Goal: Task Accomplishment & Management: Use online tool/utility

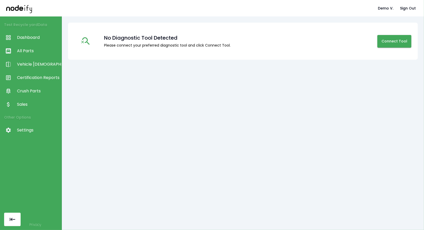
click at [38, 38] on span "Dashboard" at bounding box center [38, 37] width 42 height 6
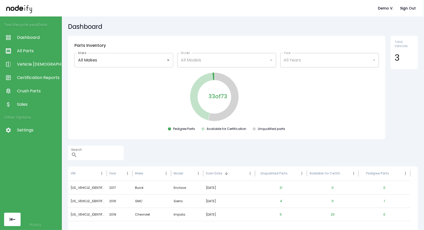
click at [34, 58] on link "Vehicle [DEMOGRAPHIC_DATA]" at bounding box center [31, 64] width 62 height 13
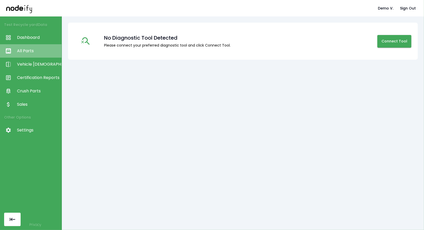
click at [36, 52] on span "All Parts" at bounding box center [38, 51] width 42 height 6
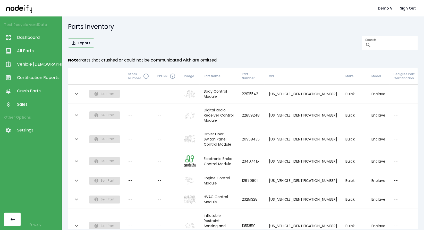
scroll to position [83, 0]
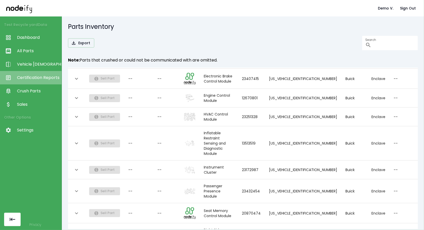
click at [31, 79] on span "Certification Reports" at bounding box center [38, 78] width 42 height 6
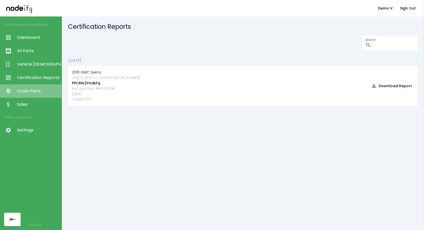
click at [28, 91] on span "Crush Parts" at bounding box center [38, 91] width 42 height 6
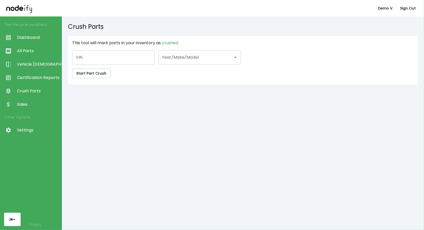
click at [108, 66] on div "This tool will mark parts in your inventory as crushed VIN VIN Year/Make/Model …" at bounding box center [242, 59] width 341 height 38
click at [108, 61] on input "VIN" at bounding box center [113, 57] width 82 height 14
click at [18, 106] on span "Sales" at bounding box center [38, 104] width 42 height 6
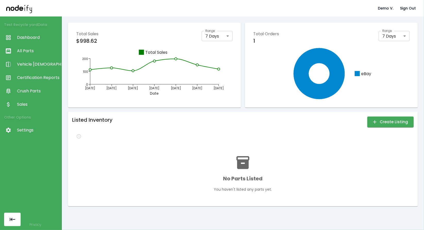
click at [31, 35] on span "Dashboard" at bounding box center [38, 37] width 42 height 6
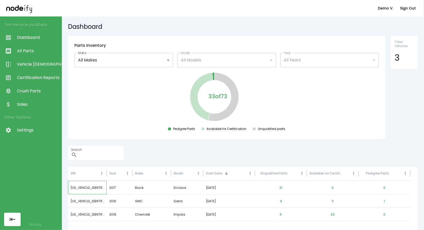
click at [94, 188] on div "[US_VEHICLE_IDENTIFICATION_NUMBER]" at bounding box center [87, 187] width 39 height 13
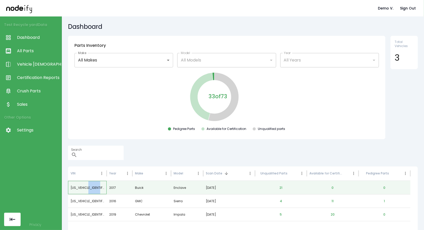
drag, startPoint x: 103, startPoint y: 188, endPoint x: 89, endPoint y: 186, distance: 14.5
click at [89, 186] on div "[US_VEHICLE_IDENTIFICATION_NUMBER]" at bounding box center [87, 187] width 39 height 13
drag, startPoint x: 71, startPoint y: 186, endPoint x: 115, endPoint y: 190, distance: 44.7
click at [115, 190] on div "[US_VEHICLE_IDENTIFICATION_NUMBER] 2017 Buick Enclave [DATE] 21 0 0" at bounding box center [239, 187] width 342 height 13
click at [104, 188] on div "[US_VEHICLE_IDENTIFICATION_NUMBER]" at bounding box center [87, 187] width 39 height 13
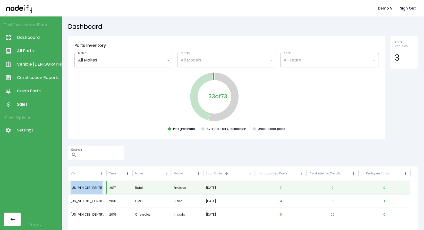
drag, startPoint x: 104, startPoint y: 188, endPoint x: 76, endPoint y: 187, distance: 28.1
click at [76, 187] on div "[US_VEHICLE_IDENTIFICATION_NUMBER]" at bounding box center [87, 187] width 39 height 13
click at [39, 88] on span "Crush Parts" at bounding box center [38, 91] width 42 height 6
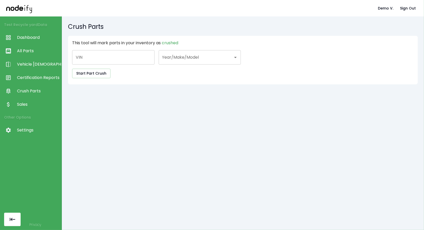
click at [103, 51] on input "VIN" at bounding box center [113, 57] width 82 height 14
paste input "**********"
type input "**********"
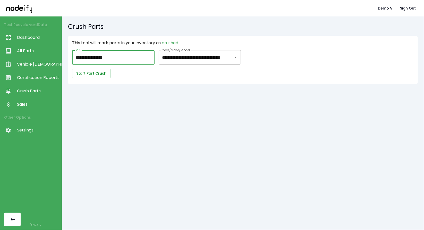
type input "**********"
click at [90, 75] on button "Start Part Crush" at bounding box center [91, 74] width 38 height 10
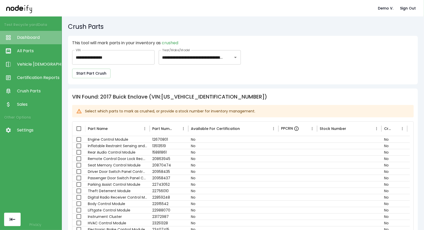
click at [41, 37] on span "Dashboard" at bounding box center [38, 37] width 42 height 6
